Goal: Transaction & Acquisition: Obtain resource

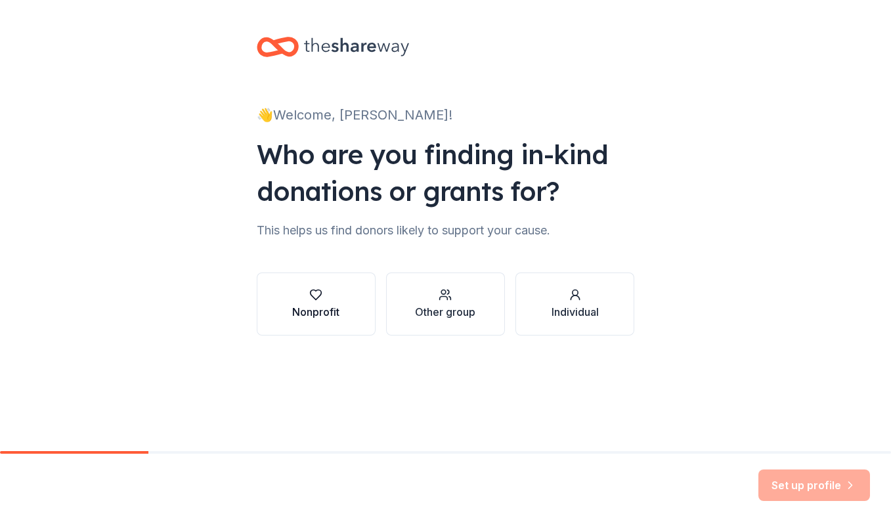
click at [337, 310] on div "Nonprofit" at bounding box center [315, 312] width 47 height 16
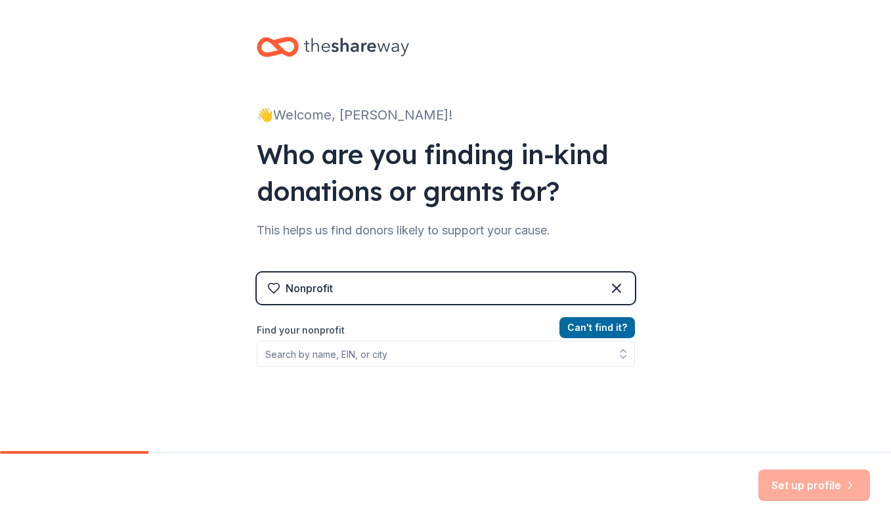
click at [343, 291] on div "Nonprofit" at bounding box center [446, 287] width 378 height 31
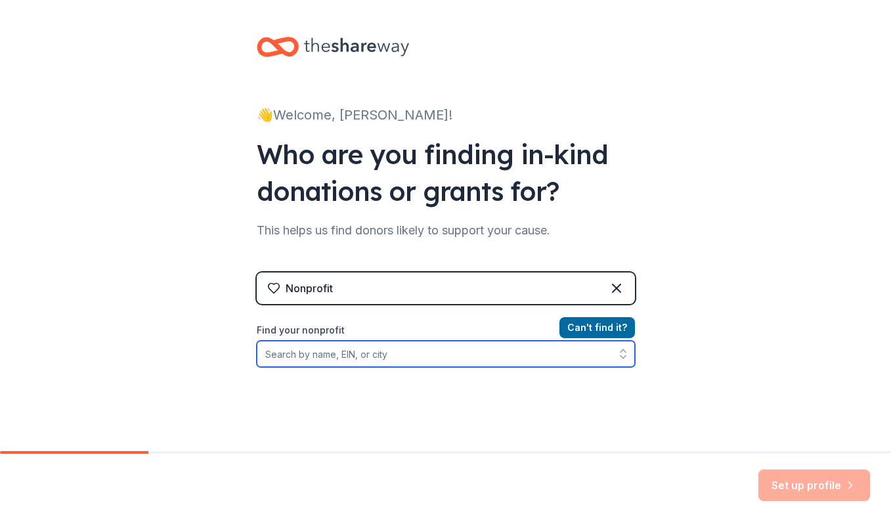
click at [412, 357] on input "Find your nonprofit" at bounding box center [446, 354] width 378 height 26
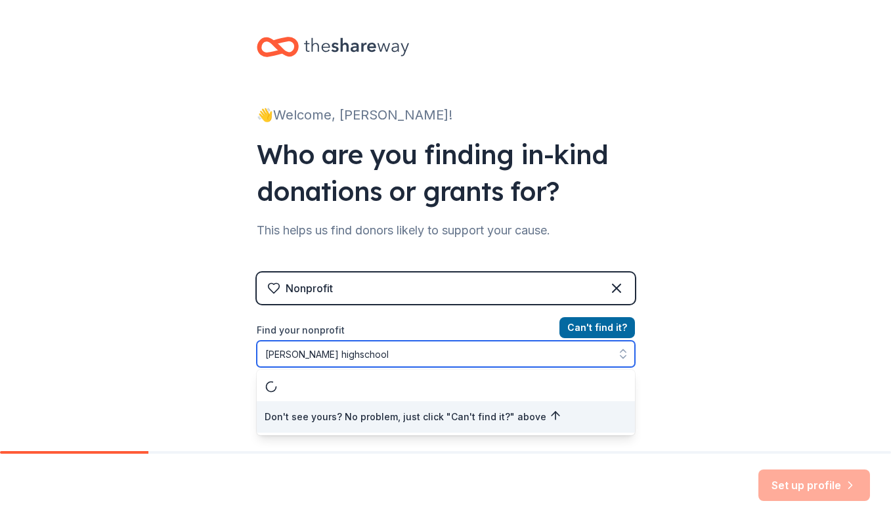
type input "[PERSON_NAME][GEOGRAPHIC_DATA]"
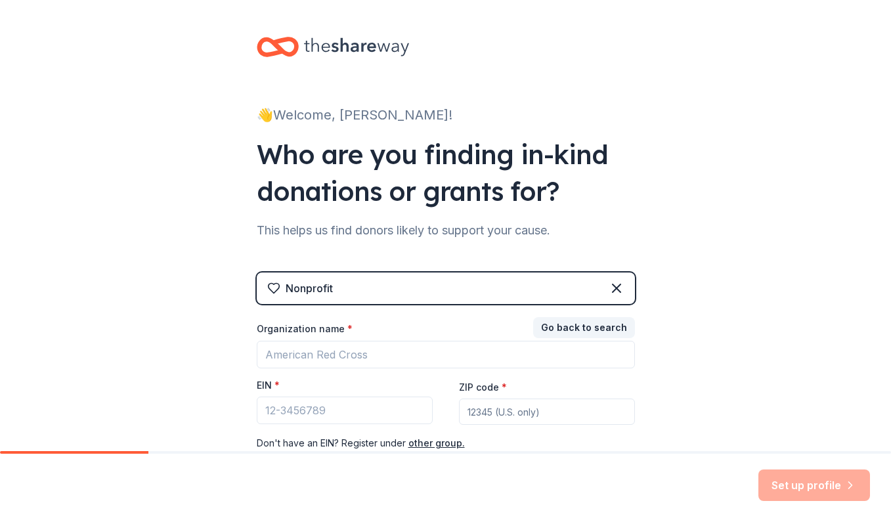
click at [494, 287] on div "Nonprofit" at bounding box center [446, 287] width 378 height 31
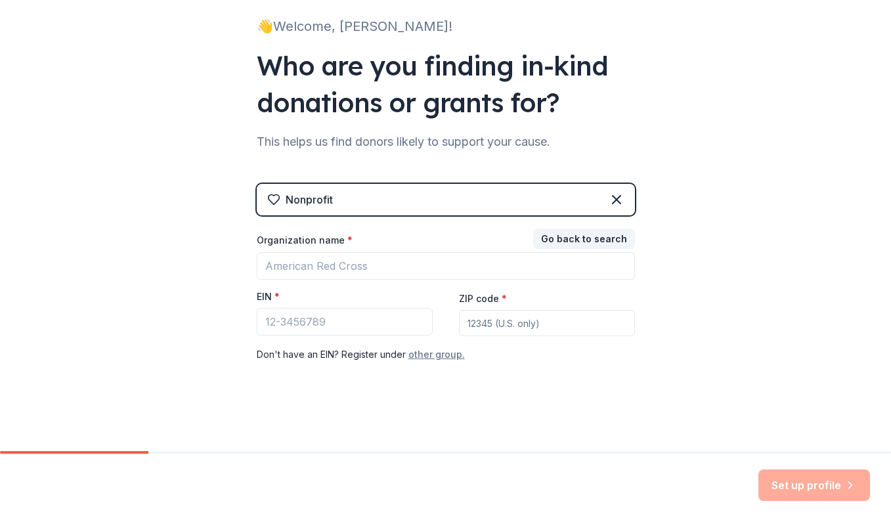
click at [425, 353] on button "other group." at bounding box center [436, 354] width 56 height 16
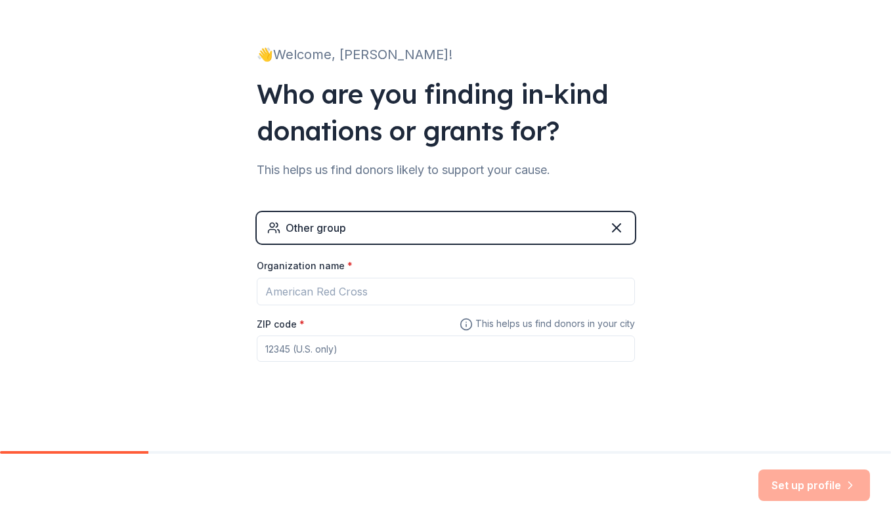
scroll to position [60, 0]
type input "97132"
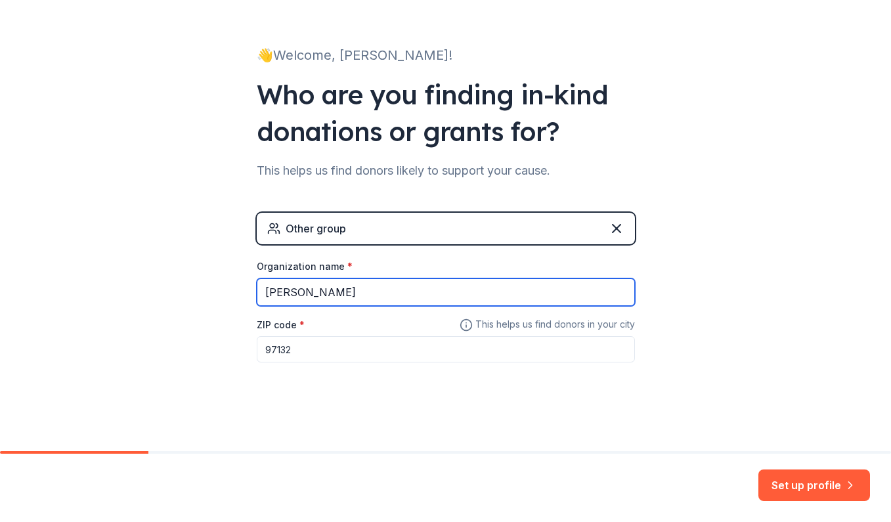
scroll to position [0, 0]
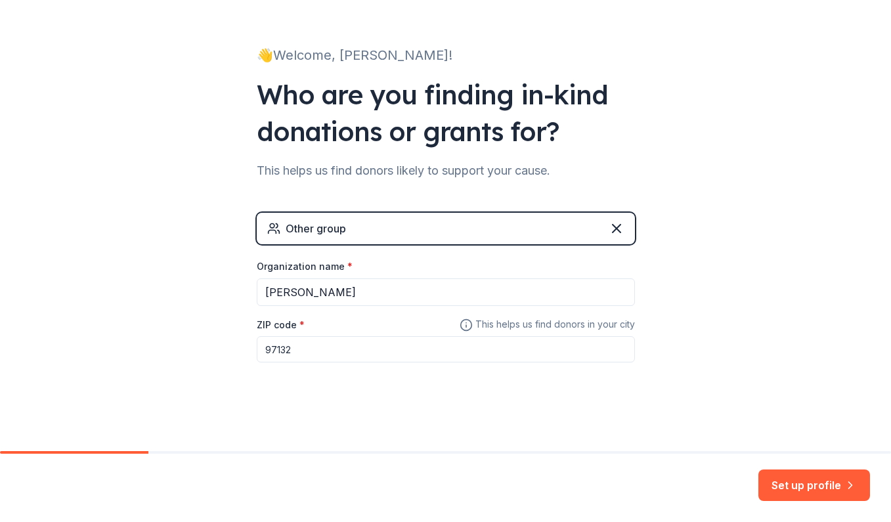
click at [442, 350] on input "97132" at bounding box center [446, 349] width 378 height 26
click at [513, 230] on div "Other group" at bounding box center [446, 228] width 378 height 31
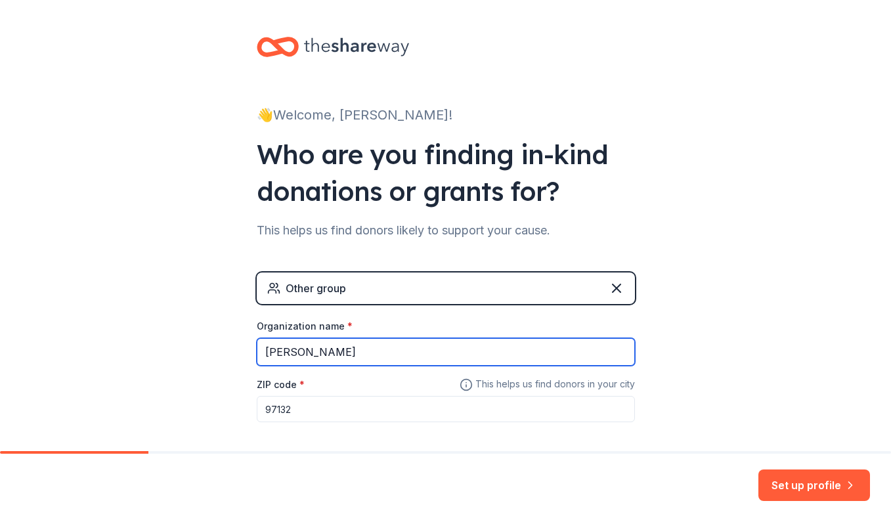
click at [378, 354] on input "newberg" at bounding box center [446, 352] width 378 height 28
click at [327, 350] on input "newberg highschool Performing Arts" at bounding box center [446, 352] width 378 height 28
click at [311, 351] on input "newberg high School Performing Arts" at bounding box center [446, 352] width 378 height 28
click at [264, 352] on input "newberg High School Performing Arts" at bounding box center [446, 352] width 378 height 28
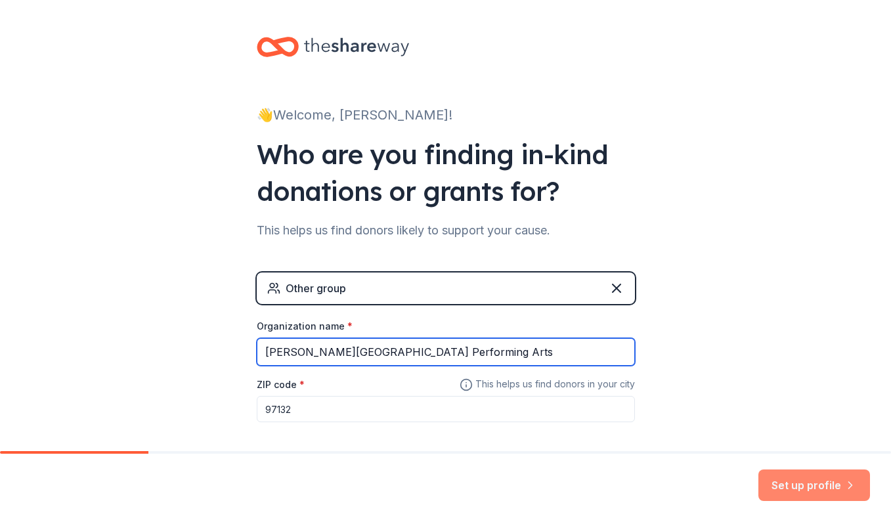
type input "Newberg High School Performing Arts"
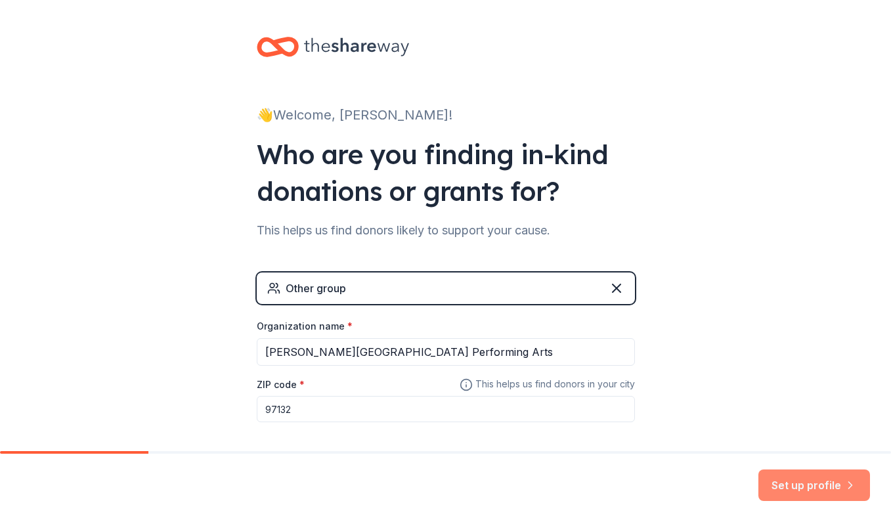
click at [793, 490] on button "Set up profile" at bounding box center [814, 484] width 112 height 31
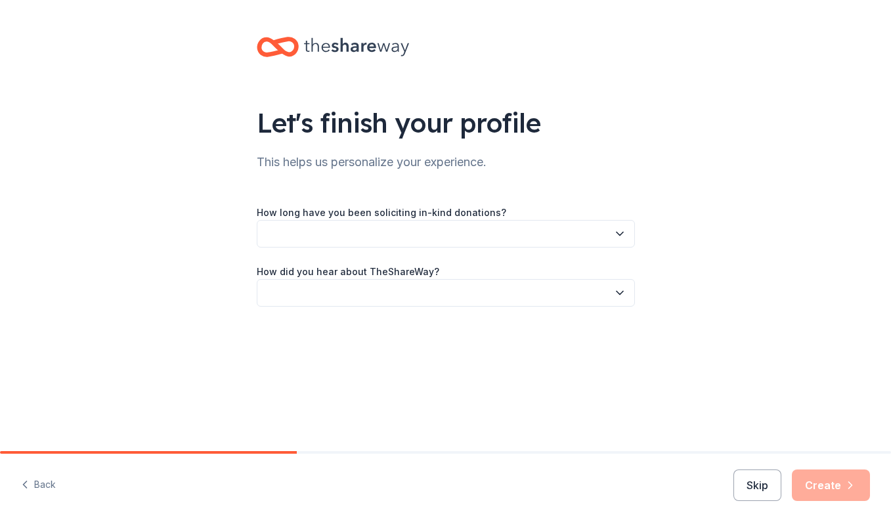
click at [432, 233] on button "button" at bounding box center [446, 234] width 378 height 28
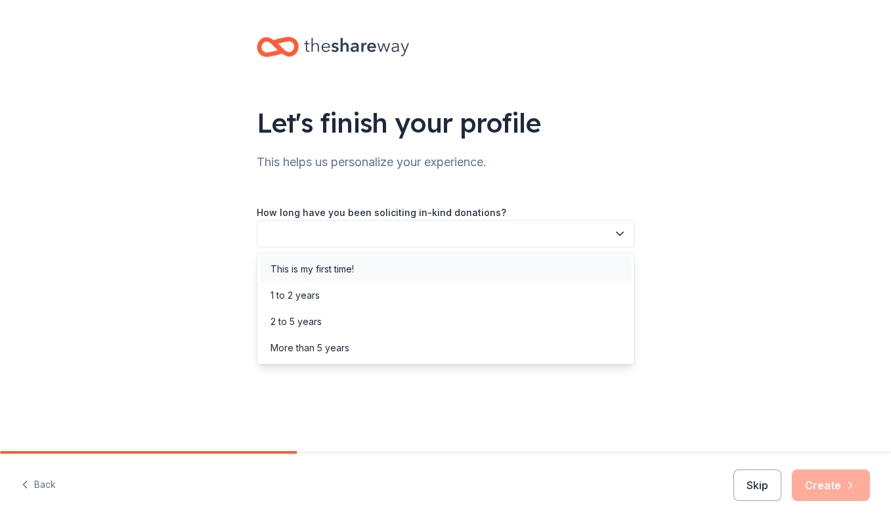
click at [389, 277] on div "This is my first time!" at bounding box center [445, 269] width 371 height 26
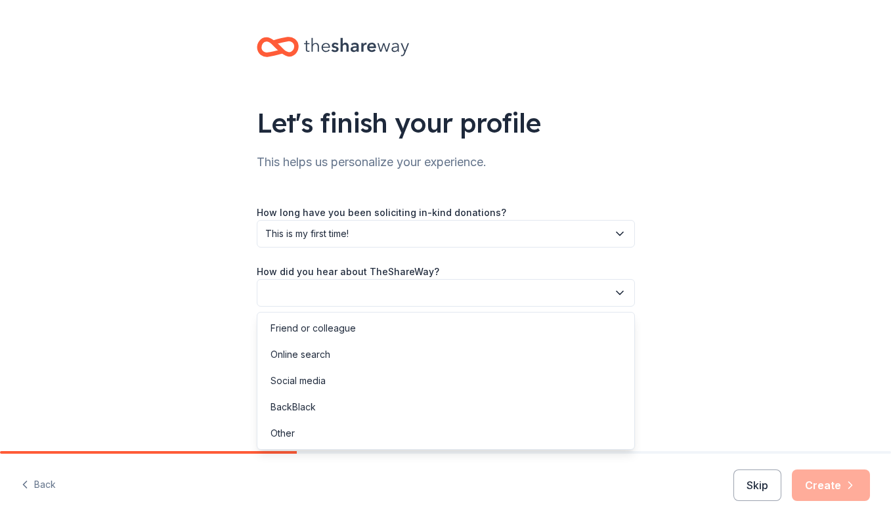
click at [381, 289] on button "button" at bounding box center [446, 293] width 378 height 28
click at [339, 358] on div "Online search" at bounding box center [445, 354] width 371 height 26
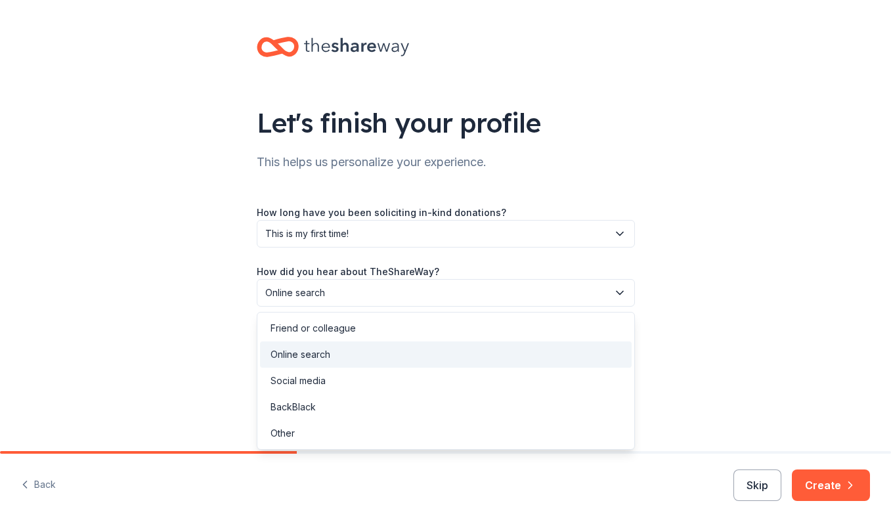
click at [558, 287] on span "Online search" at bounding box center [436, 293] width 343 height 16
click at [692, 293] on div "Let's finish your profile This helps us personalize your experience. How long h…" at bounding box center [445, 184] width 891 height 369
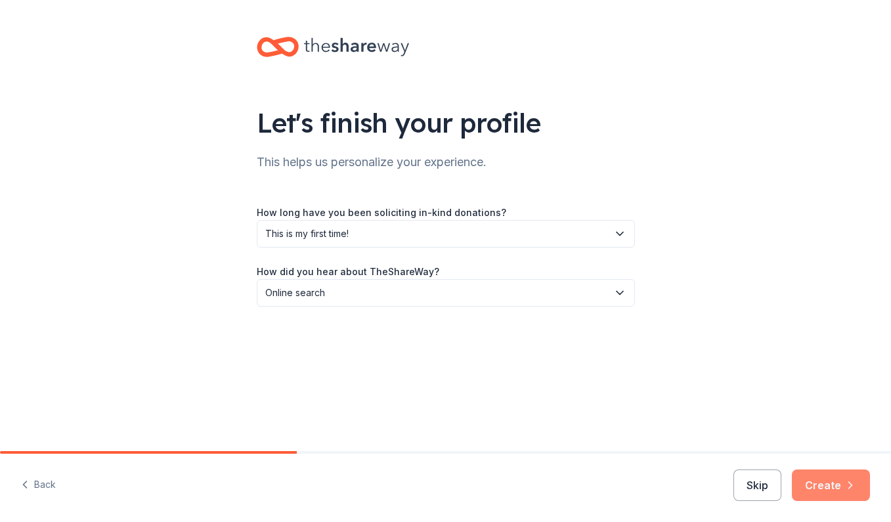
click at [843, 492] on button "Create" at bounding box center [830, 484] width 78 height 31
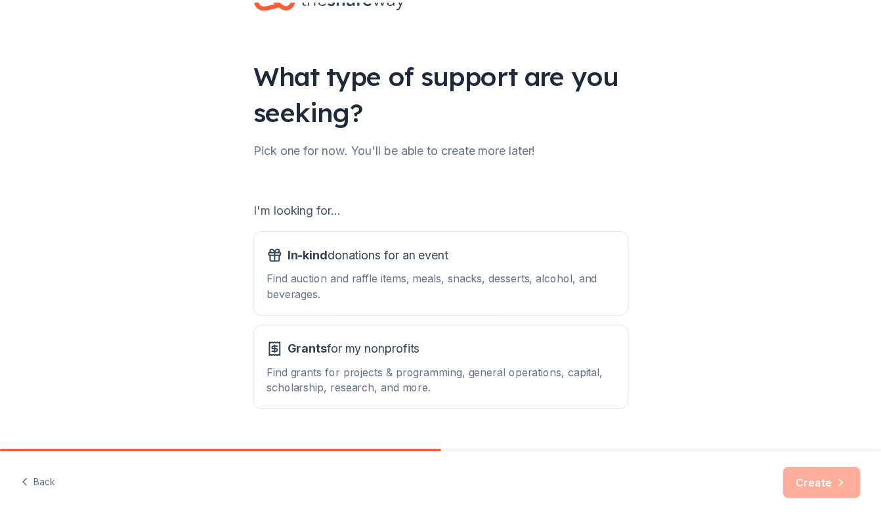
scroll to position [53, 0]
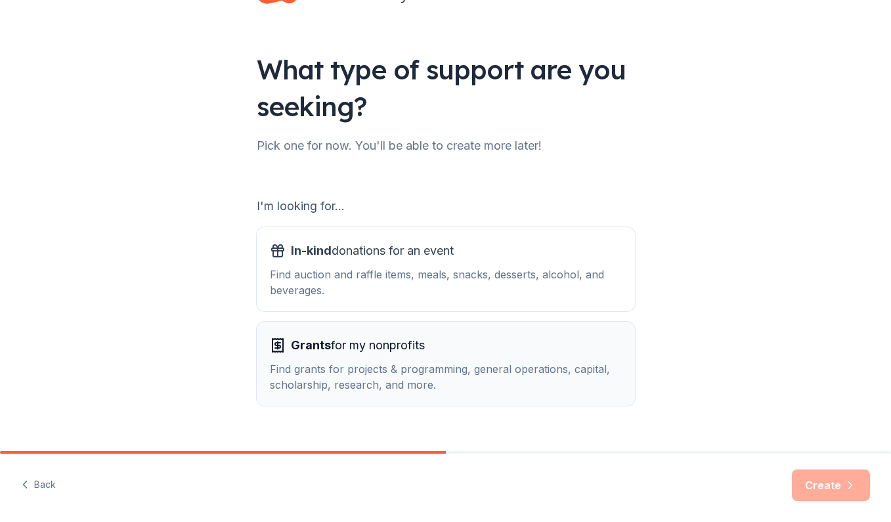
click at [589, 350] on div "Grants for my nonprofits" at bounding box center [446, 345] width 352 height 21
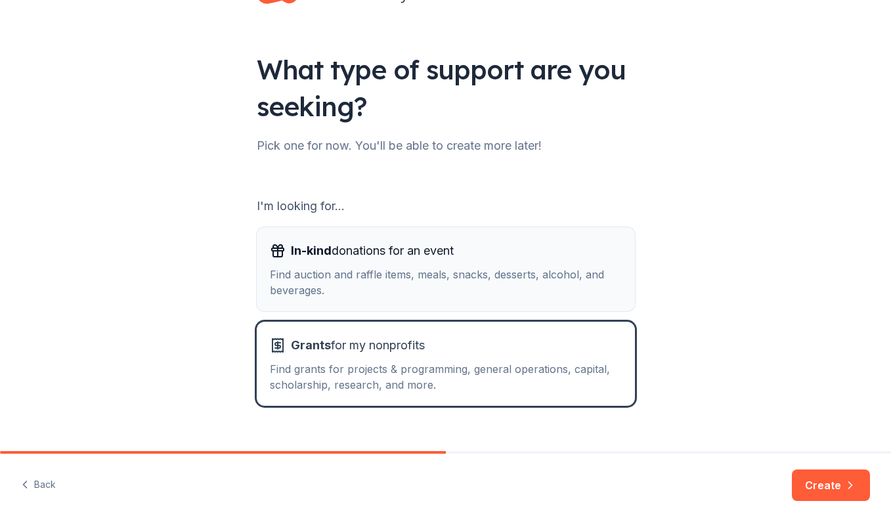
click at [579, 249] on div "In-kind donations for an event" at bounding box center [446, 250] width 352 height 21
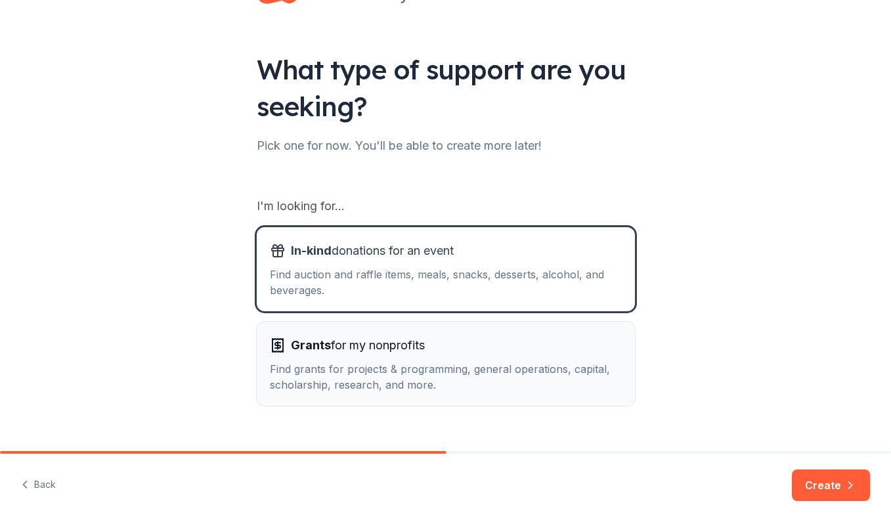
click at [528, 349] on div "Grants for my nonprofits" at bounding box center [446, 345] width 352 height 21
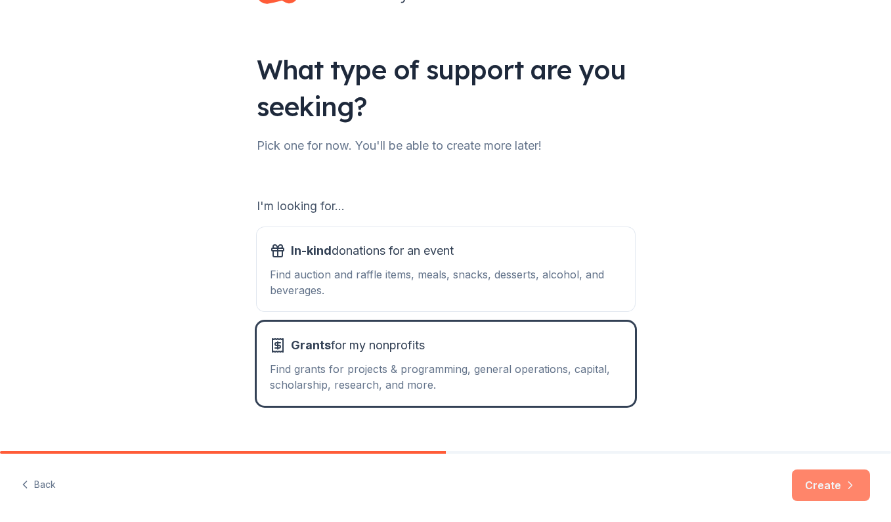
click at [814, 486] on button "Create" at bounding box center [830, 484] width 78 height 31
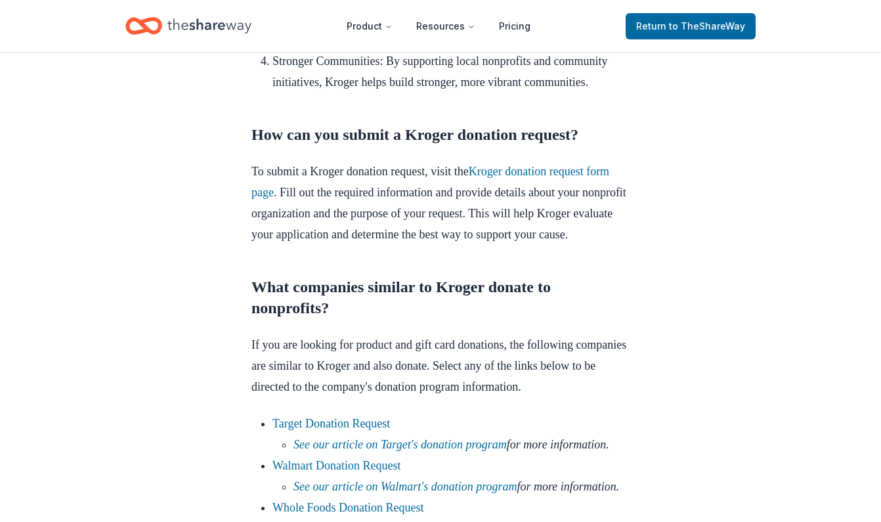
scroll to position [1448, 0]
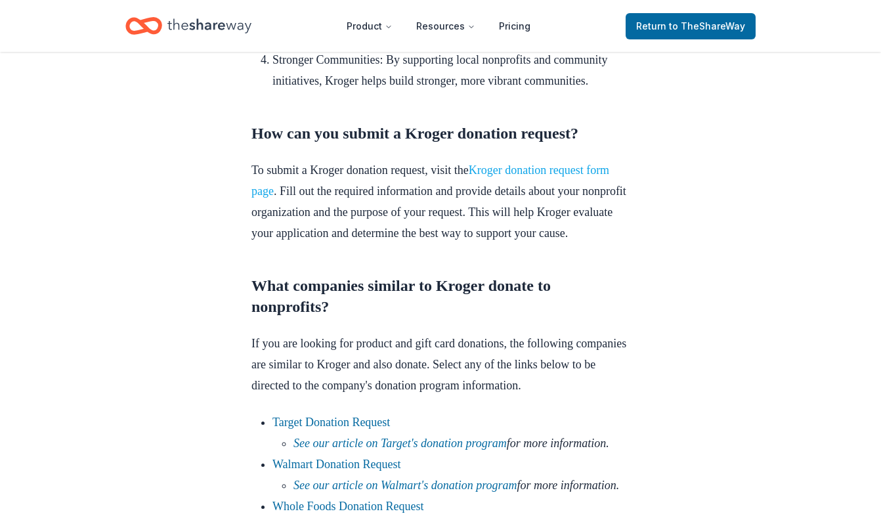
click at [541, 198] on link "Kroger donation request form page" at bounding box center [430, 180] width 358 height 34
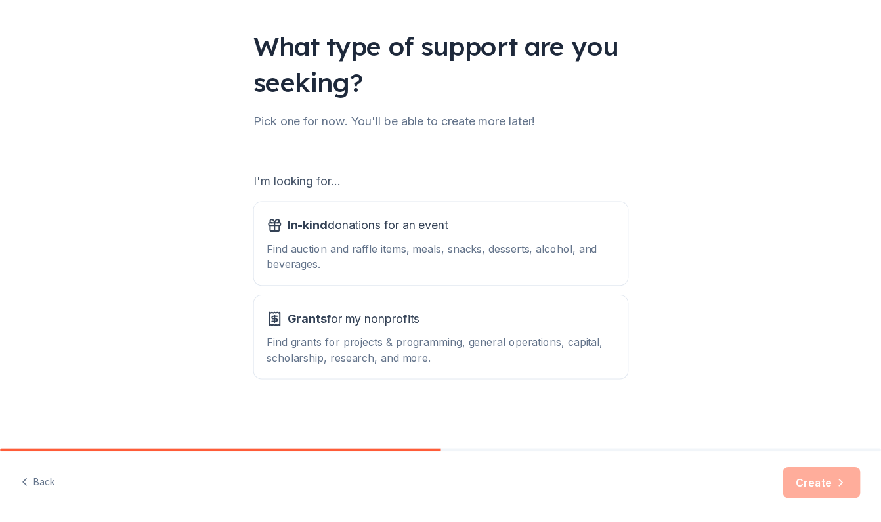
scroll to position [79, 0]
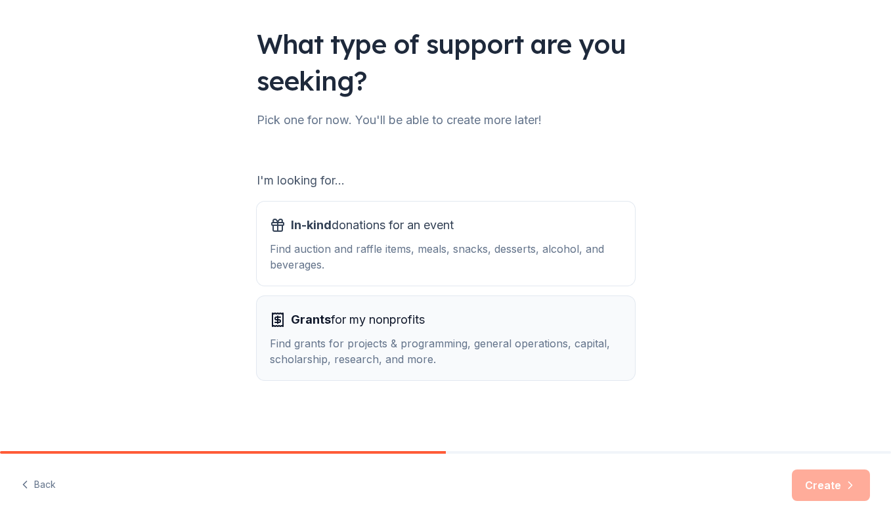
click at [459, 330] on div "Grants for my nonprofits Find grants for projects & programming, general operat…" at bounding box center [446, 338] width 352 height 58
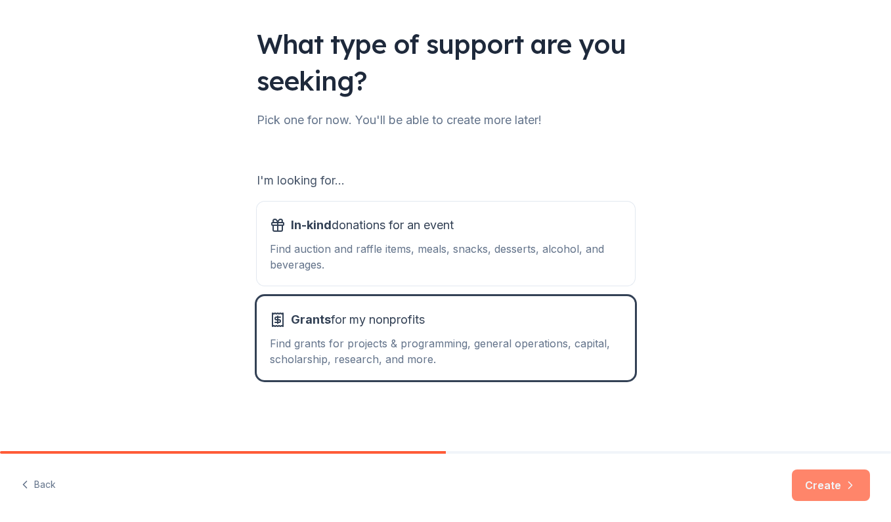
click at [839, 481] on button "Create" at bounding box center [830, 484] width 78 height 31
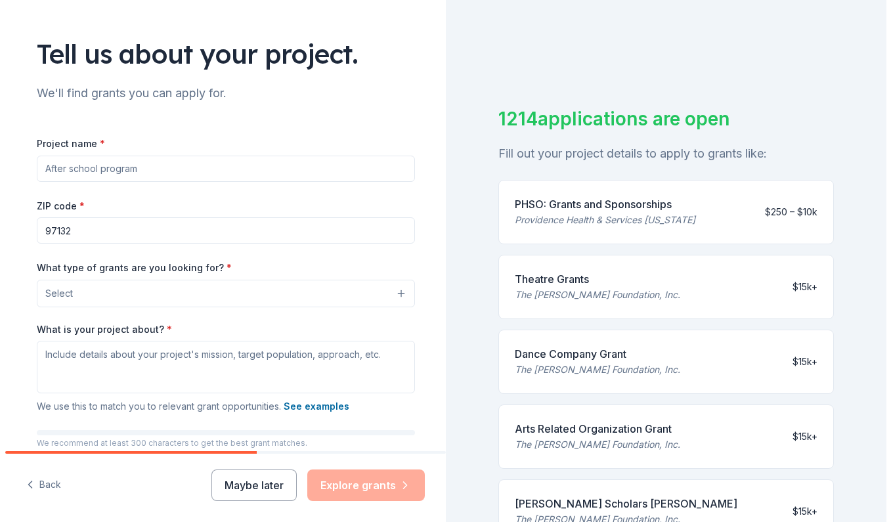
scroll to position [72, 0]
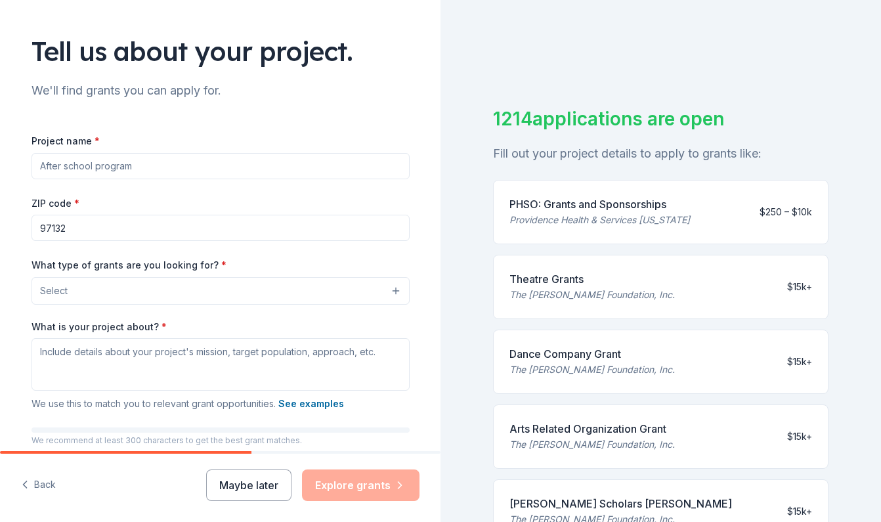
click at [133, 293] on button "Select" at bounding box center [220, 291] width 378 height 28
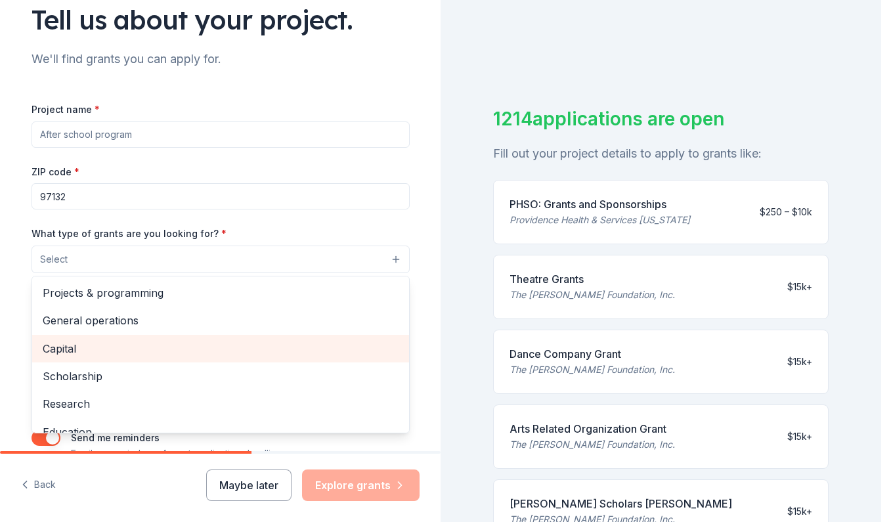
scroll to position [0, 0]
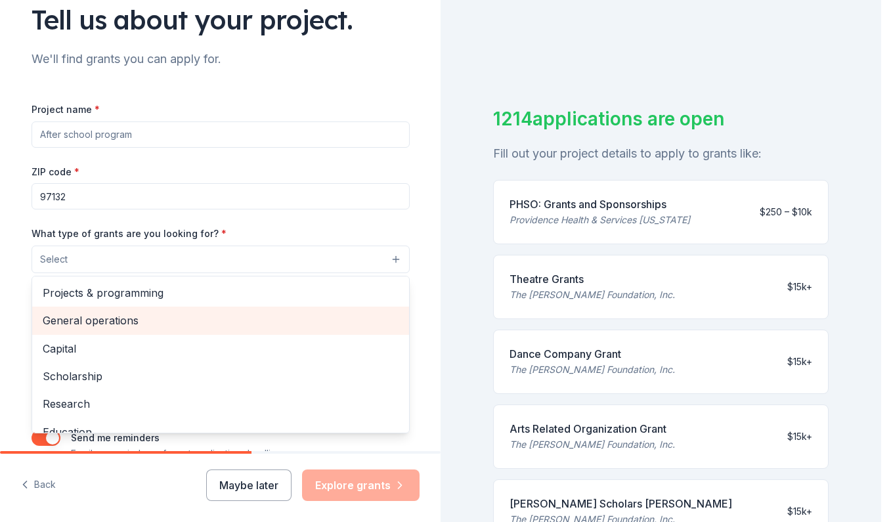
click at [101, 314] on span "General operations" at bounding box center [221, 320] width 356 height 17
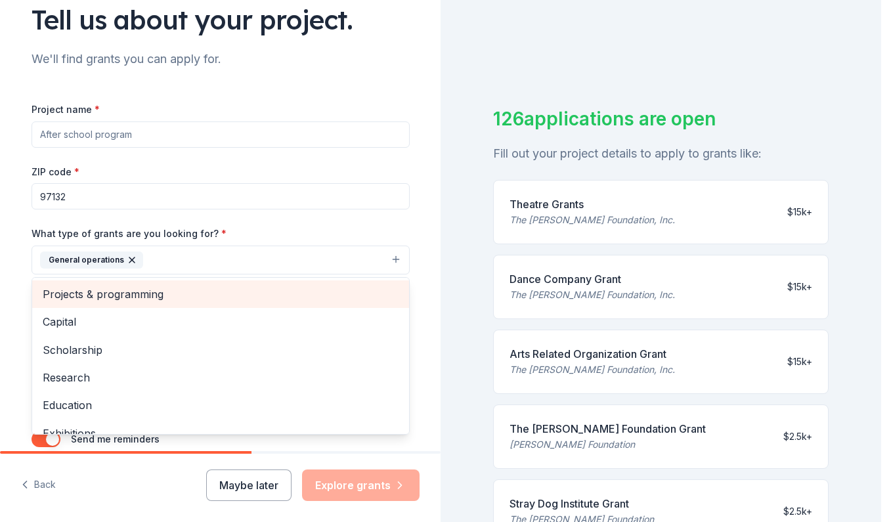
click at [101, 299] on span "Projects & programming" at bounding box center [221, 293] width 356 height 17
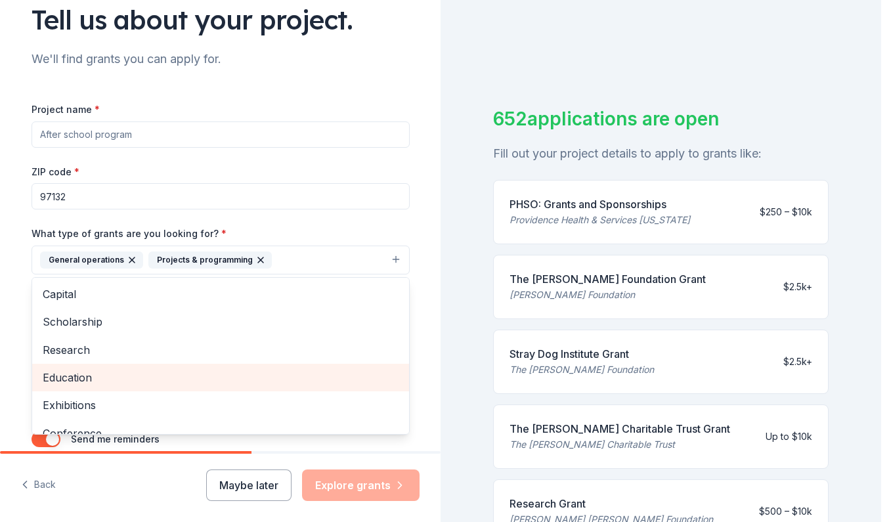
click at [89, 372] on span "Education" at bounding box center [221, 377] width 356 height 17
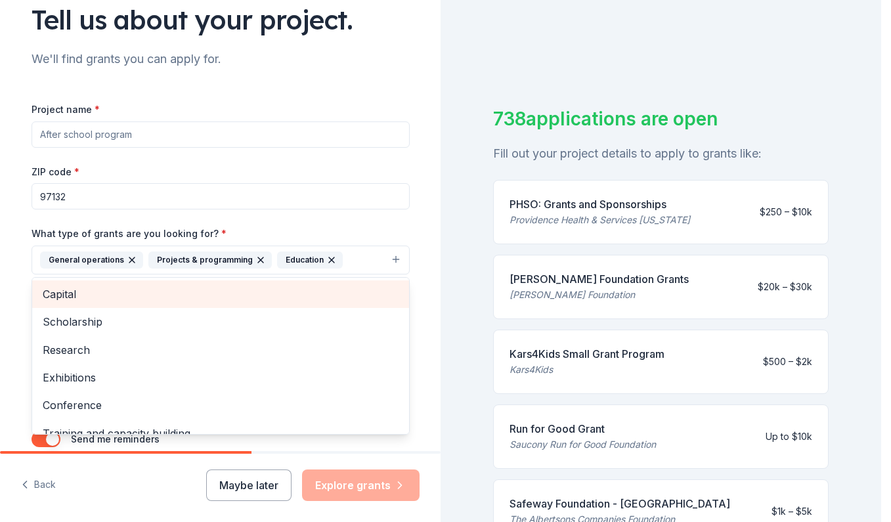
click at [91, 299] on span "Capital" at bounding box center [221, 293] width 356 height 17
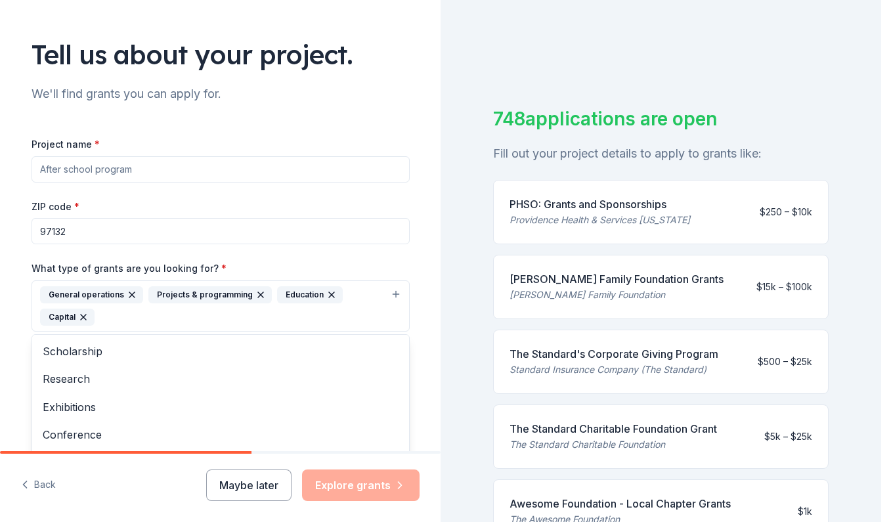
click at [230, 164] on div "Project name * ZIP code * 97132 What type of grants are you looking for? * Gene…" at bounding box center [220, 328] width 378 height 384
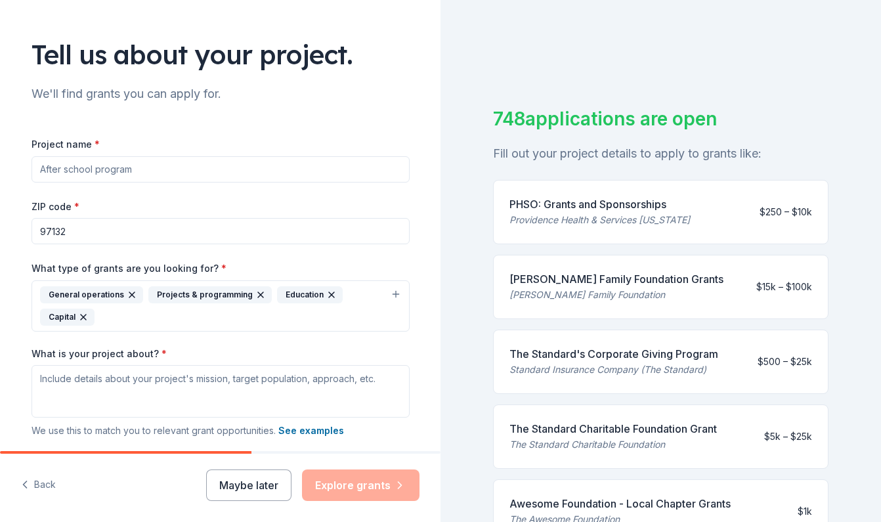
click at [146, 160] on input "Project name *" at bounding box center [220, 169] width 378 height 26
type input "Performing Arts"
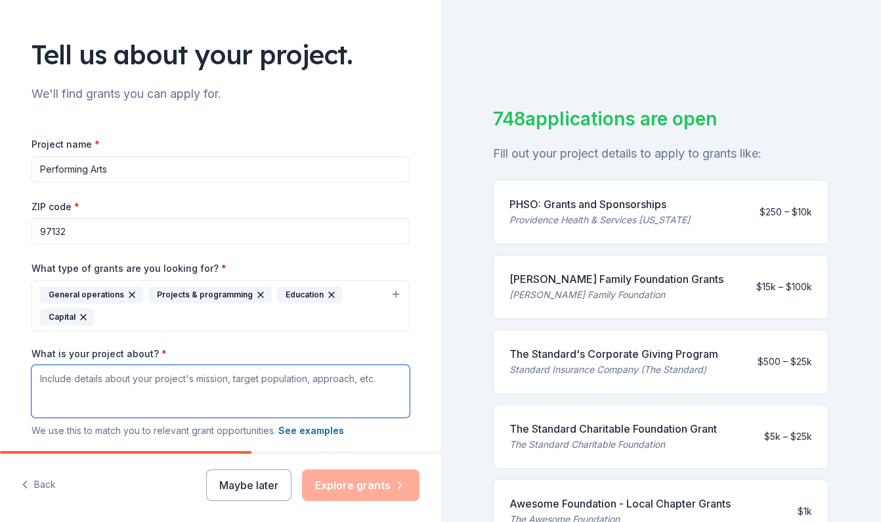
click at [79, 383] on textarea "What is your project about? *" at bounding box center [220, 391] width 378 height 52
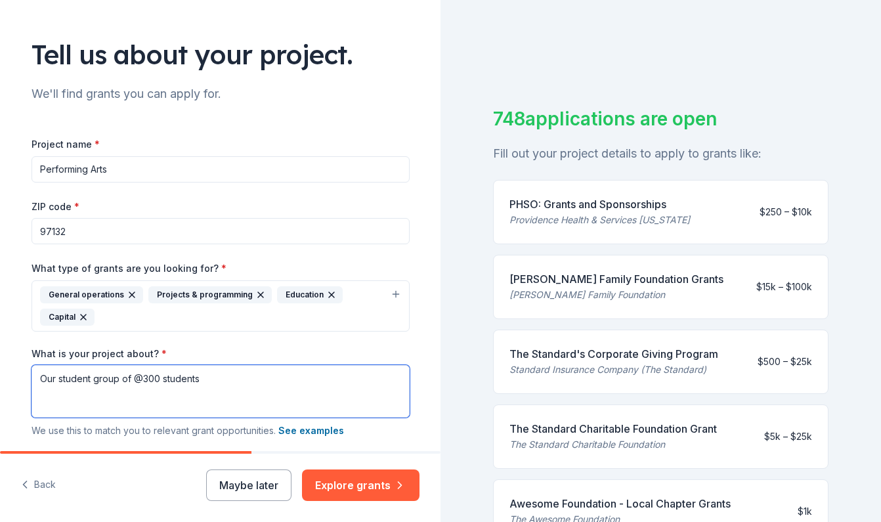
click at [85, 379] on textarea "Our student group of @300 students" at bounding box center [220, 391] width 378 height 52
click at [169, 377] on textarea "Our group of @300 students" at bounding box center [220, 391] width 378 height 52
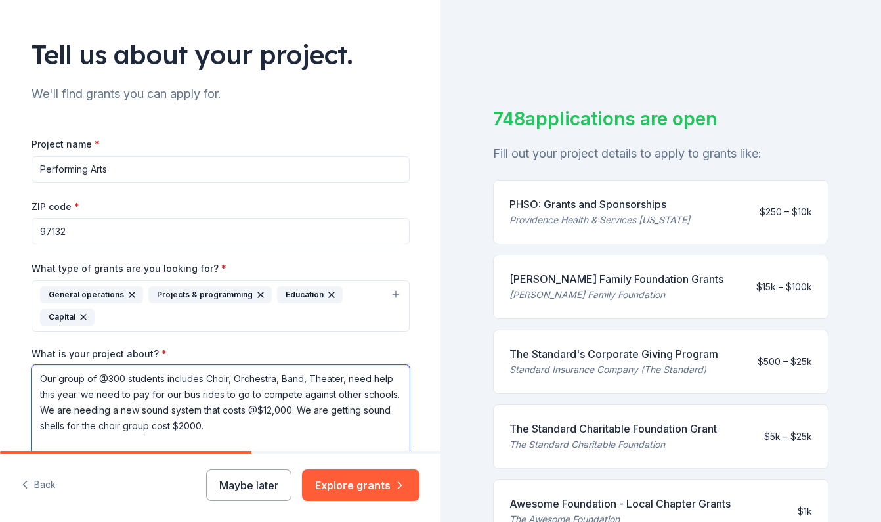
click at [177, 442] on textarea "Our group of @300 students includes Choir, Orchestra, Band, Theater, need help …" at bounding box center [220, 409] width 378 height 89
click at [354, 425] on textarea "Our group of @300 students includes Choir, Orchestra, Band, Theater, need help …" at bounding box center [220, 409] width 378 height 89
click at [241, 440] on textarea "Our group of @300 students includes Choir, Orchestra, Band, Theater, need help …" at bounding box center [220, 409] width 378 height 89
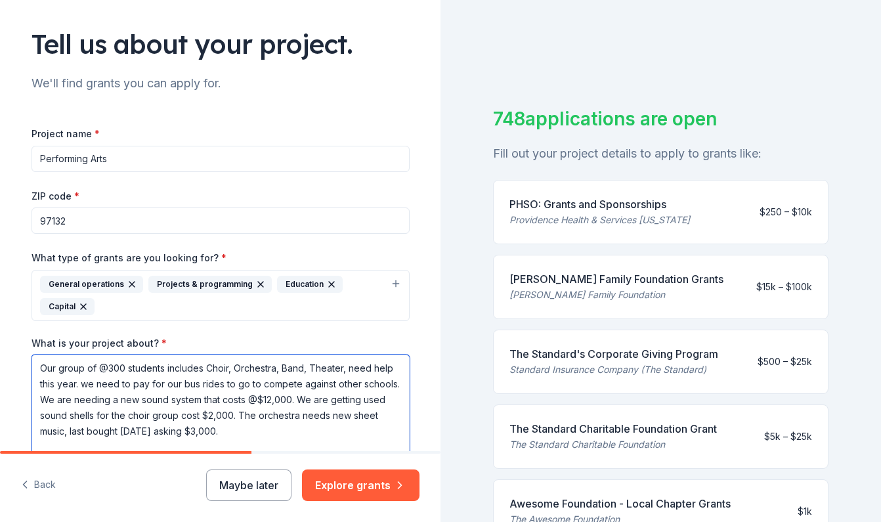
click at [169, 442] on textarea "Our group of @300 students includes Choir, Orchestra, Band, Theater, need help …" at bounding box center [220, 406] width 378 height 105
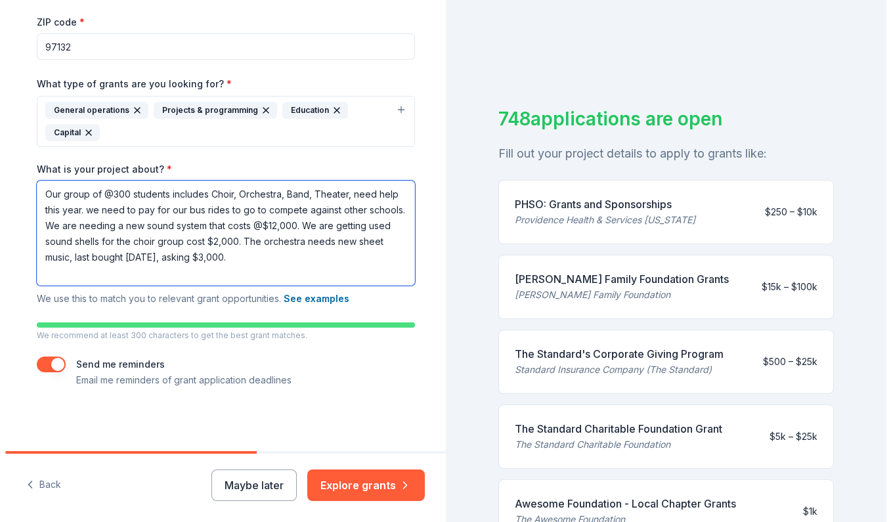
scroll to position [251, 0]
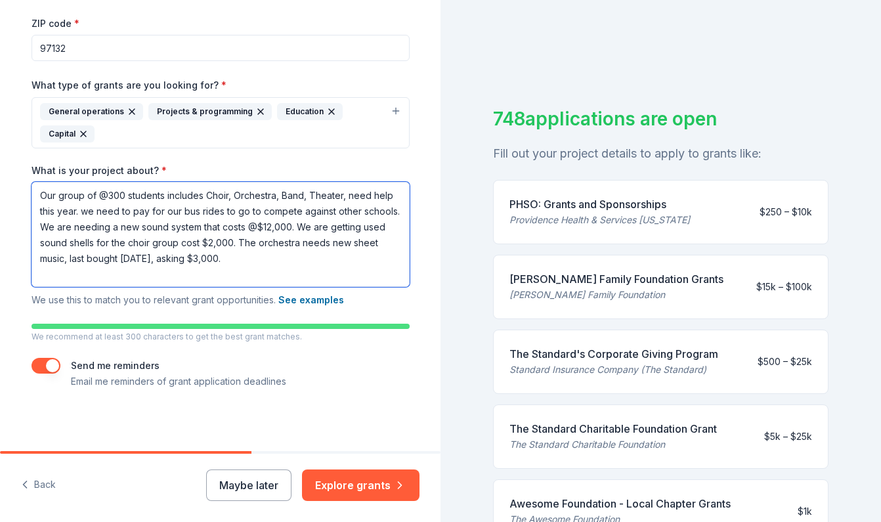
type textarea "Our group of @300 students includes Choir, Orchestra, Band, Theater, need help …"
click at [33, 363] on button "button" at bounding box center [45, 366] width 29 height 16
click at [49, 365] on button "button" at bounding box center [45, 366] width 29 height 16
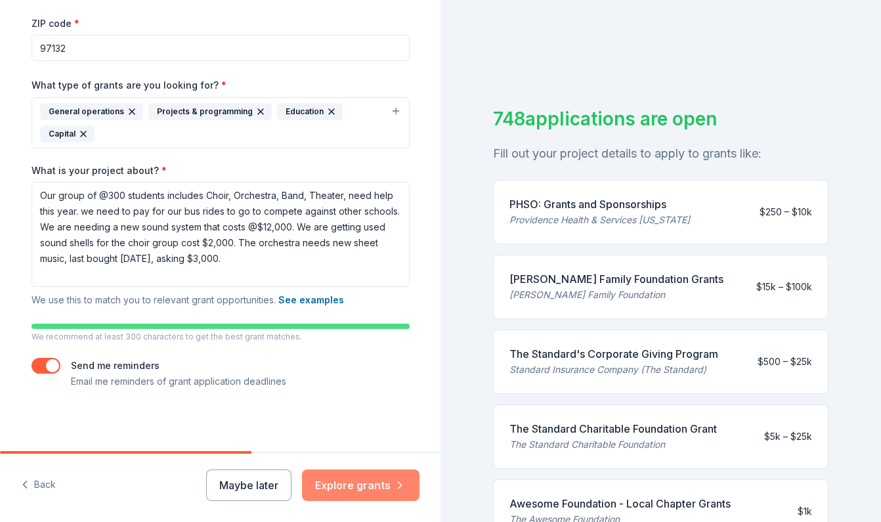
click at [390, 486] on button "Explore grants" at bounding box center [360, 484] width 117 height 31
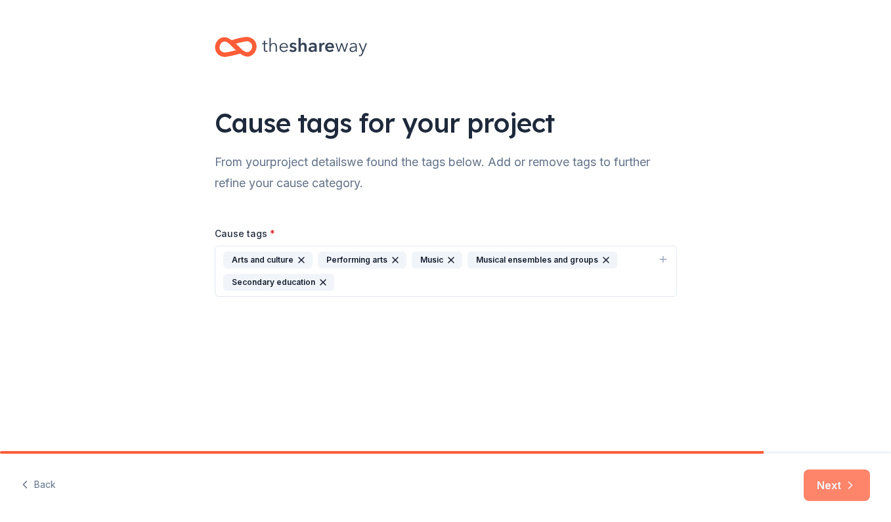
click at [831, 483] on button "Next" at bounding box center [836, 484] width 66 height 31
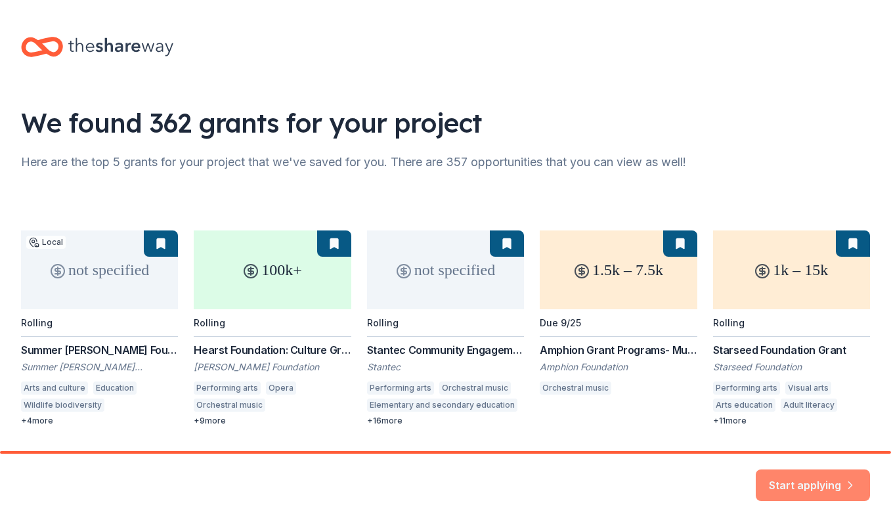
click at [799, 483] on button "Start applying" at bounding box center [812, 478] width 114 height 31
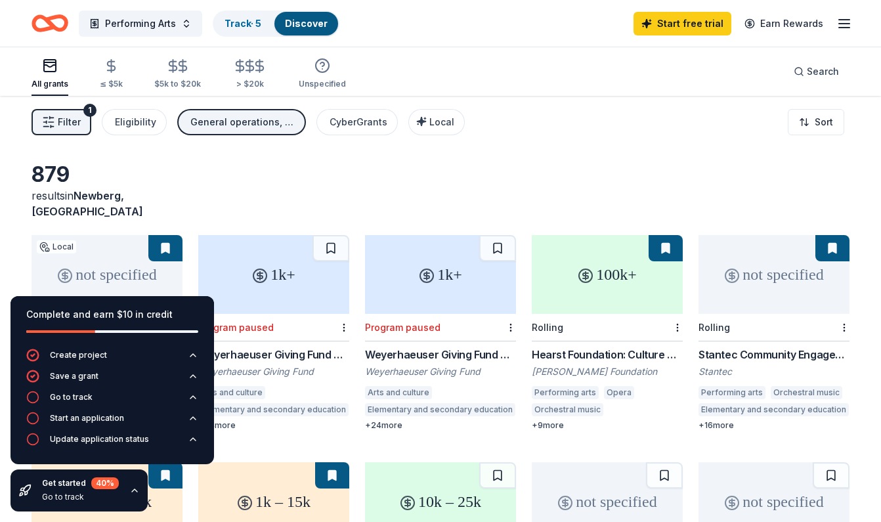
click at [83, 113] on div "1" at bounding box center [89, 110] width 13 height 13
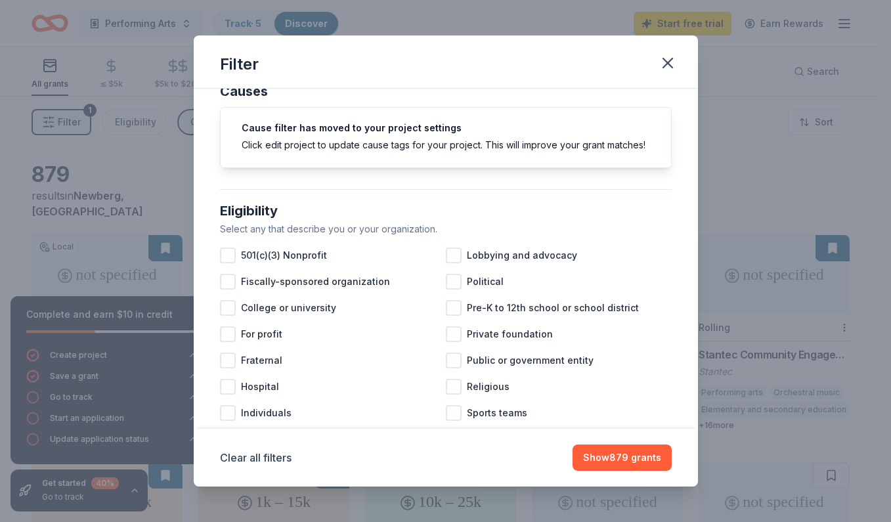
scroll to position [33, 0]
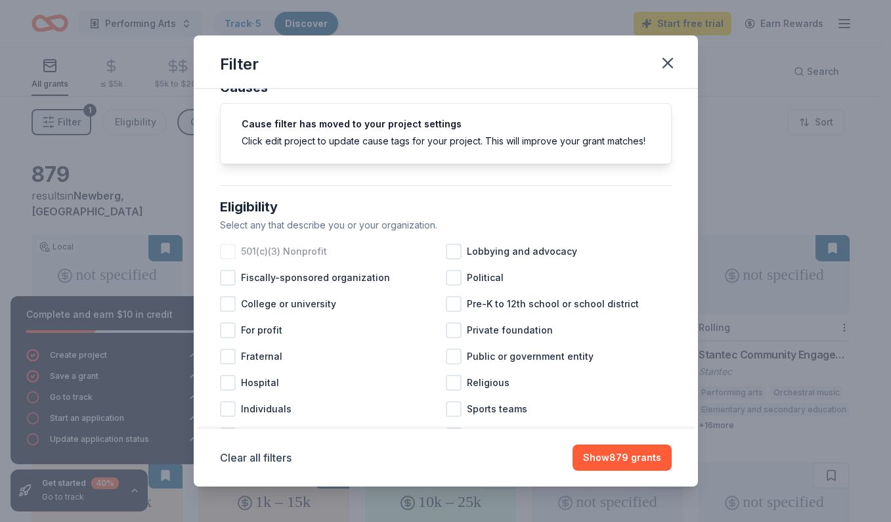
click at [233, 259] on div at bounding box center [228, 251] width 16 height 16
click at [453, 312] on div at bounding box center [454, 304] width 16 height 16
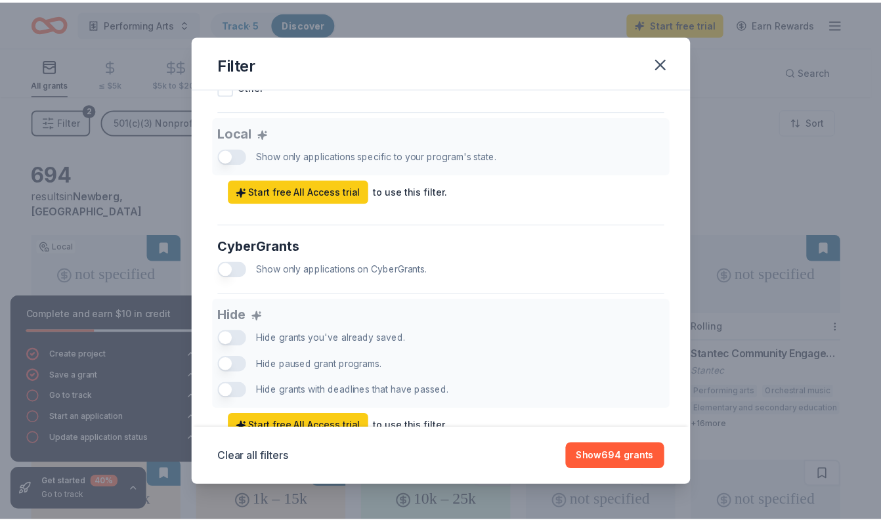
scroll to position [725, 0]
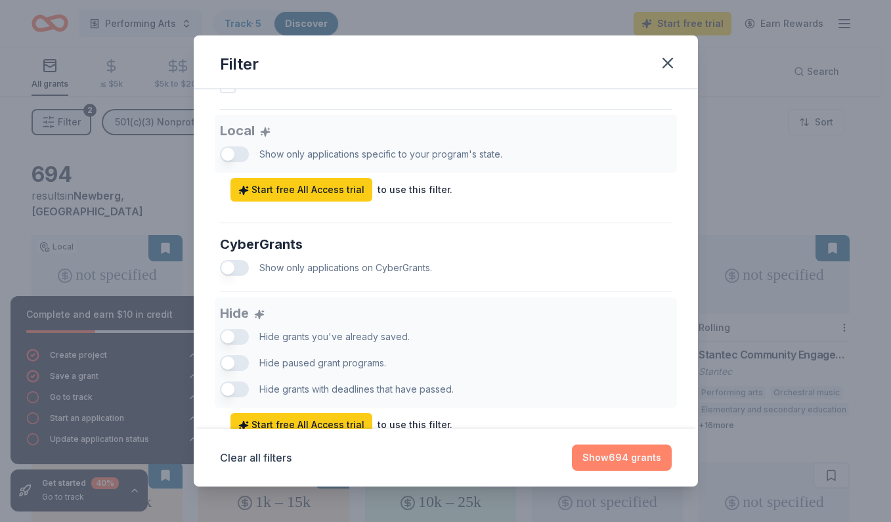
click at [615, 457] on button "Show 694 grants" at bounding box center [622, 457] width 100 height 26
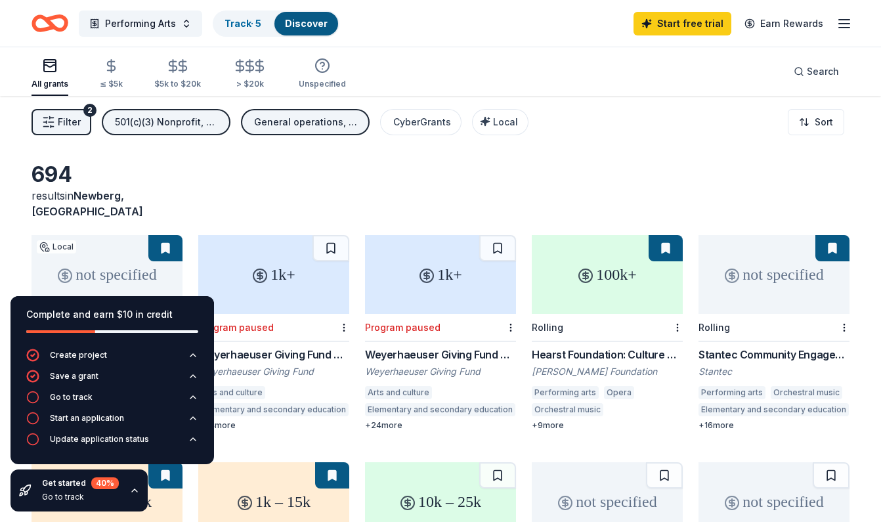
scroll to position [0, 0]
